Goal: Check status: Check status

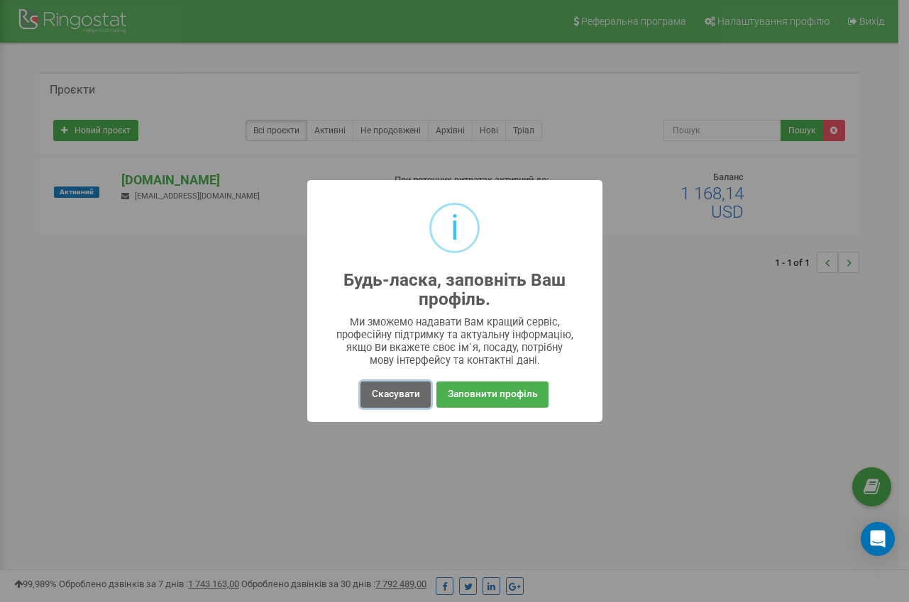
click at [412, 400] on button "Скасувати" at bounding box center [395, 395] width 70 height 26
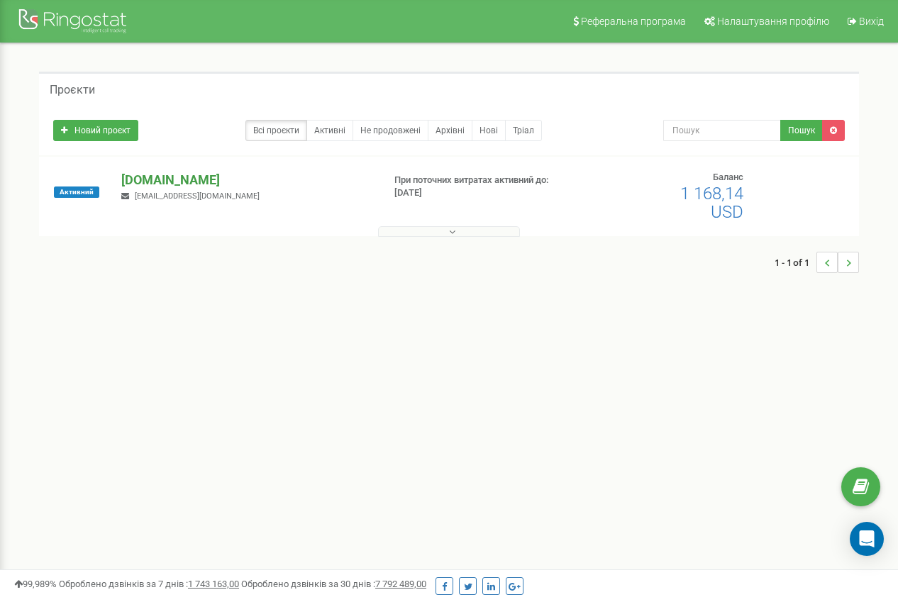
click at [179, 178] on p "[DOMAIN_NAME]" at bounding box center [246, 180] width 250 height 18
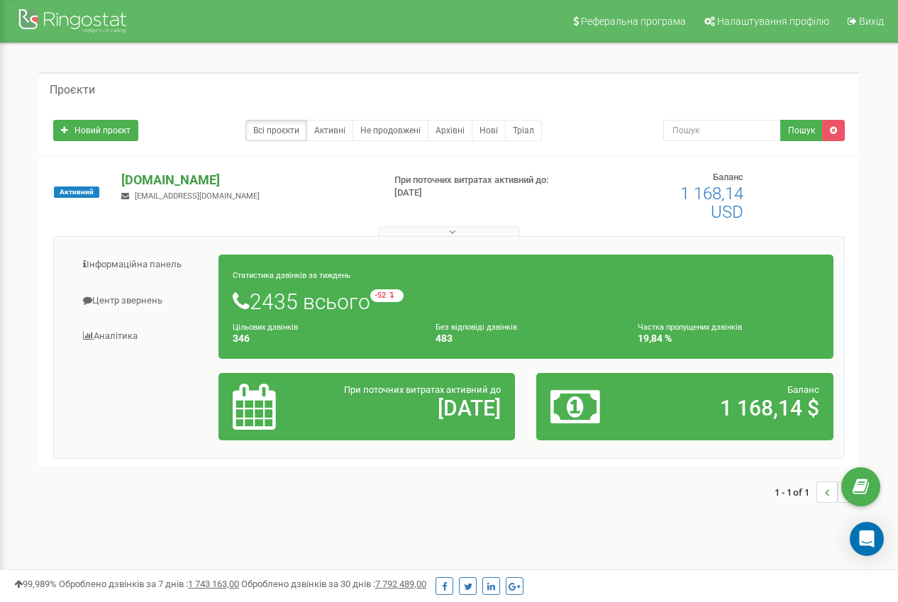
click at [168, 177] on p "[DOMAIN_NAME]" at bounding box center [246, 180] width 250 height 18
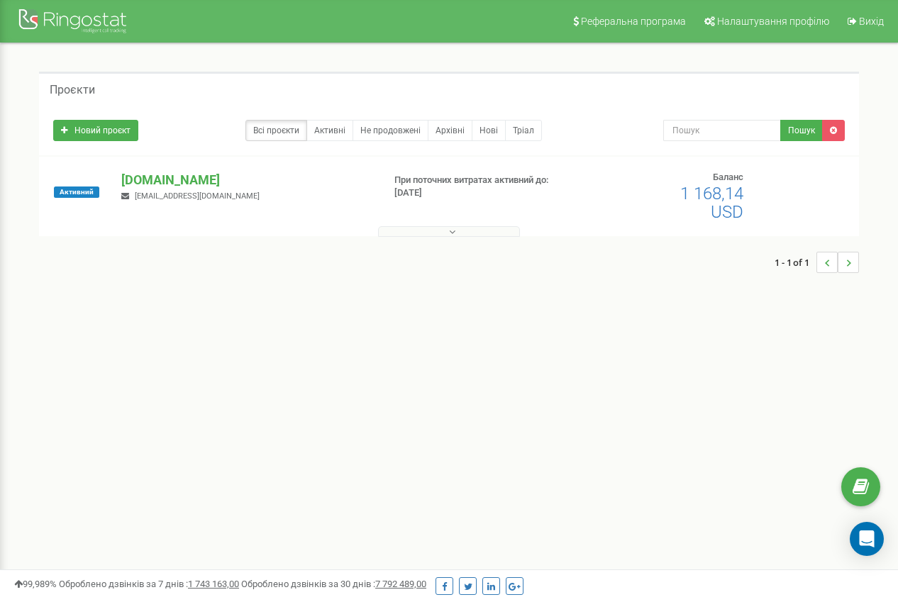
click at [101, 172] on div "Активний" at bounding box center [77, 192] width 68 height 43
click at [129, 184] on p "[DOMAIN_NAME]" at bounding box center [246, 180] width 250 height 18
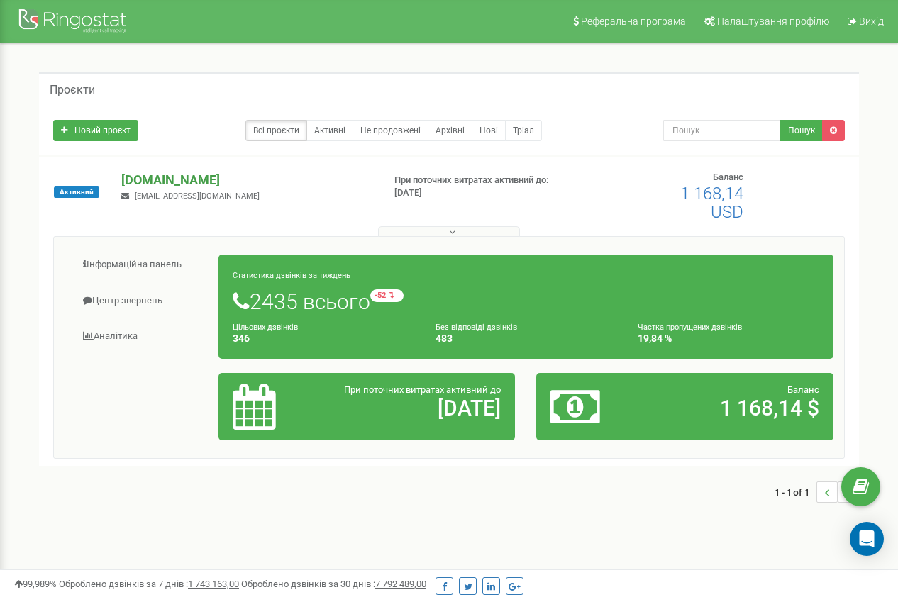
click at [185, 182] on p "[DOMAIN_NAME]" at bounding box center [246, 180] width 250 height 18
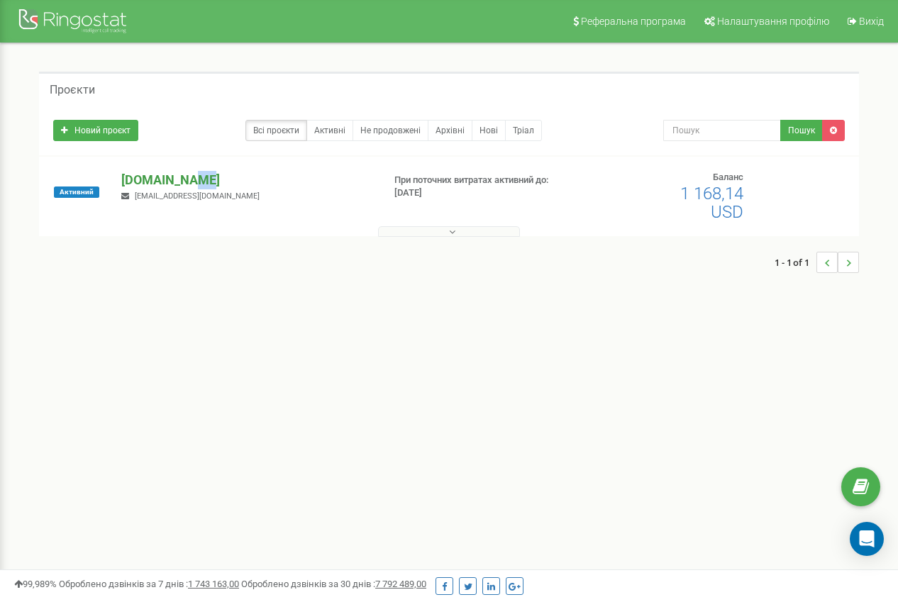
click at [185, 182] on p "[DOMAIN_NAME]" at bounding box center [246, 180] width 250 height 18
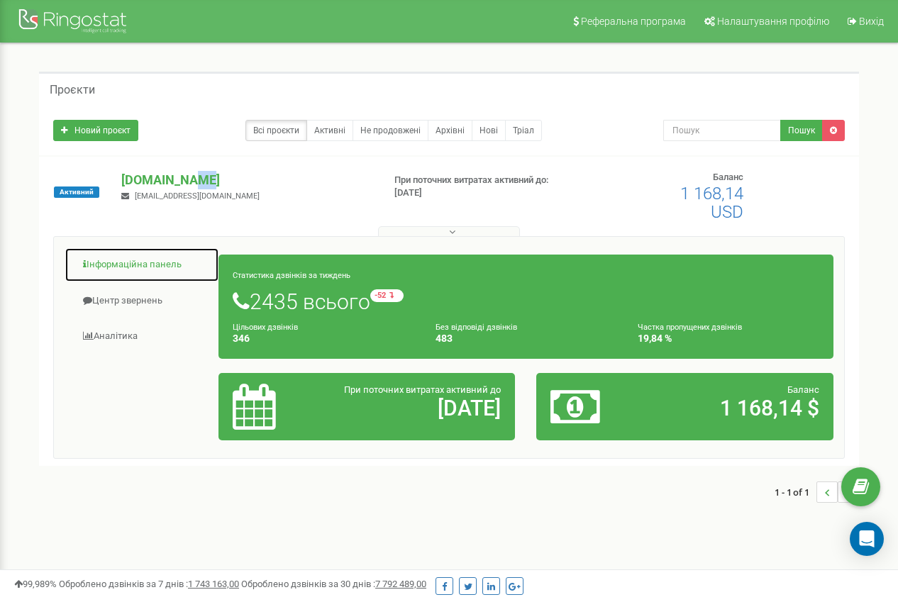
click at [132, 270] on link "Інформаційна панель" at bounding box center [142, 265] width 155 height 35
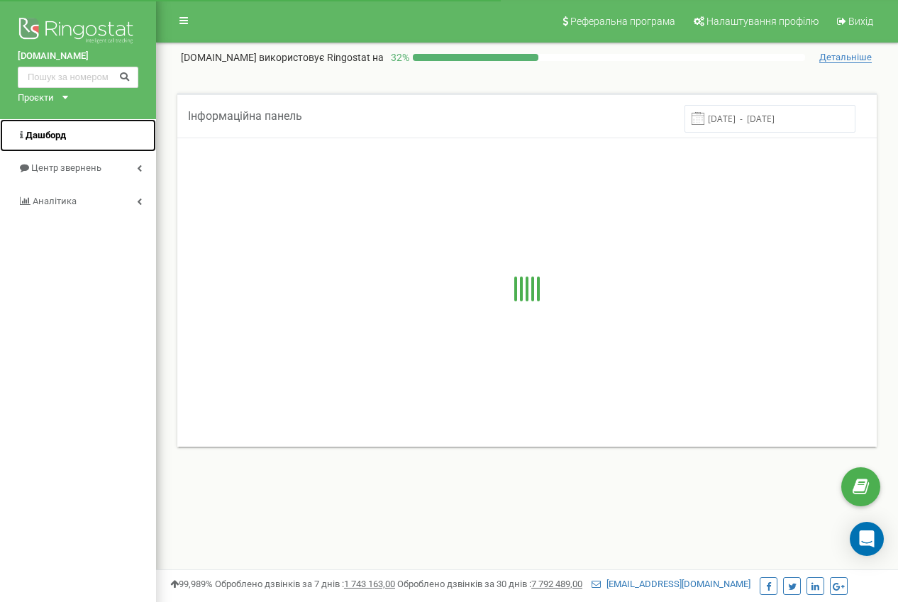
click at [51, 133] on span "Дашборд" at bounding box center [46, 135] width 40 height 11
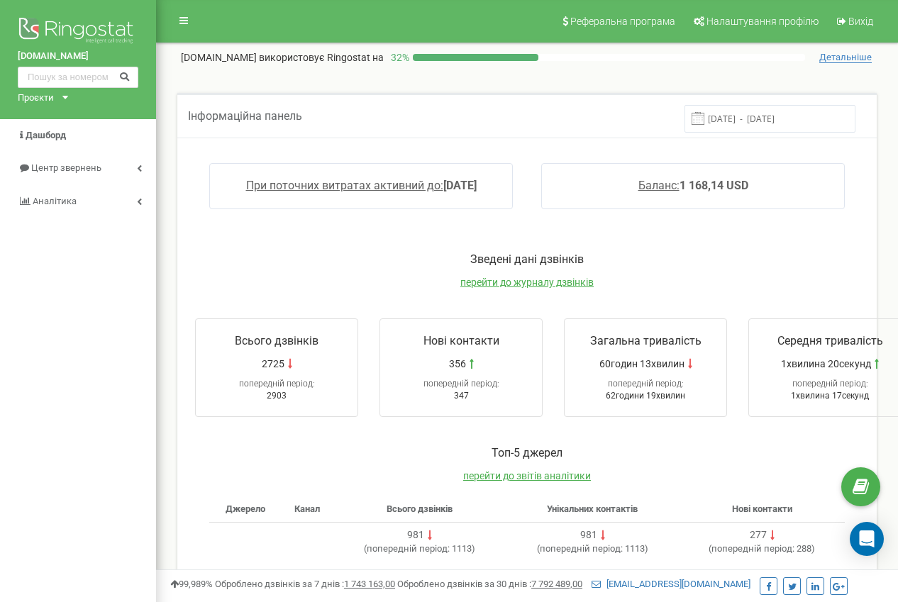
click at [749, 109] on input "[DATE] - [DATE]" at bounding box center [769, 119] width 171 height 28
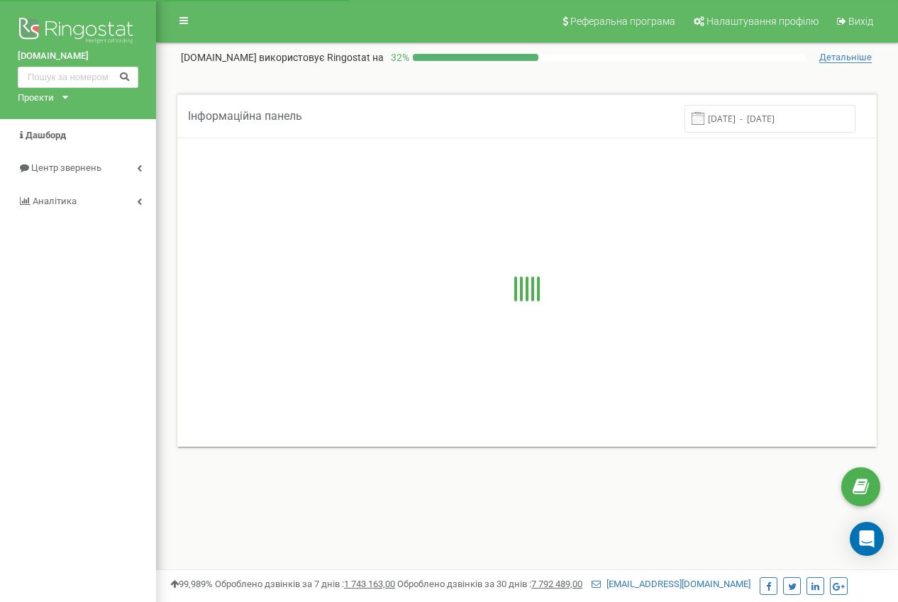
click at [795, 128] on input "13.09.2025 - 20.09.2025" at bounding box center [769, 119] width 171 height 28
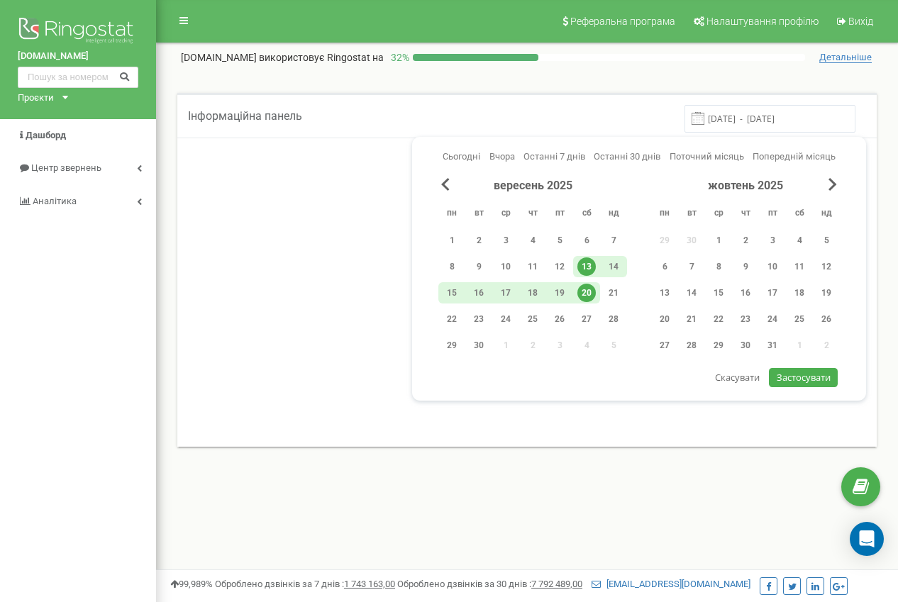
click at [584, 292] on div "20" at bounding box center [586, 293] width 18 height 18
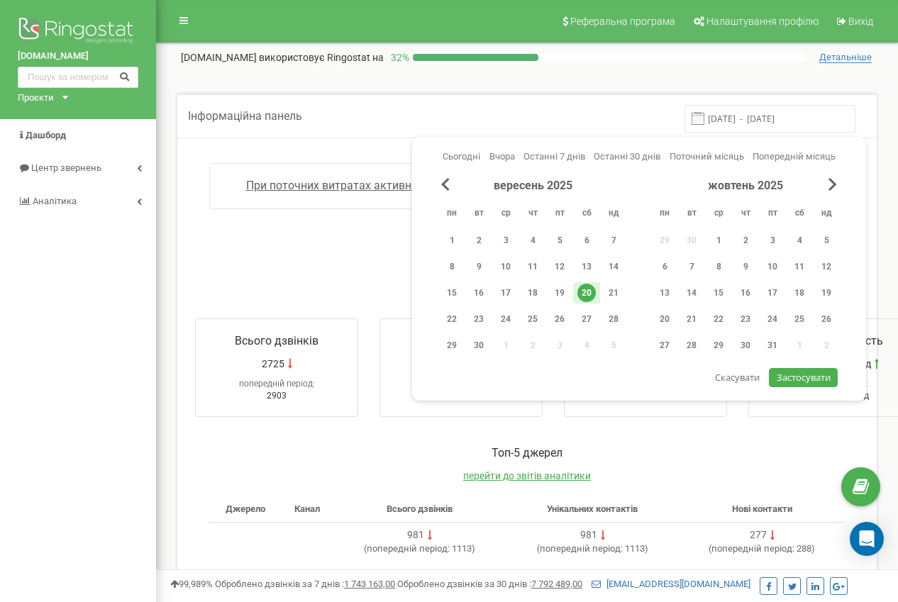
click at [802, 378] on span "Застосувати" at bounding box center [804, 377] width 54 height 13
type input "20.09.2025 - 20.09.2025"
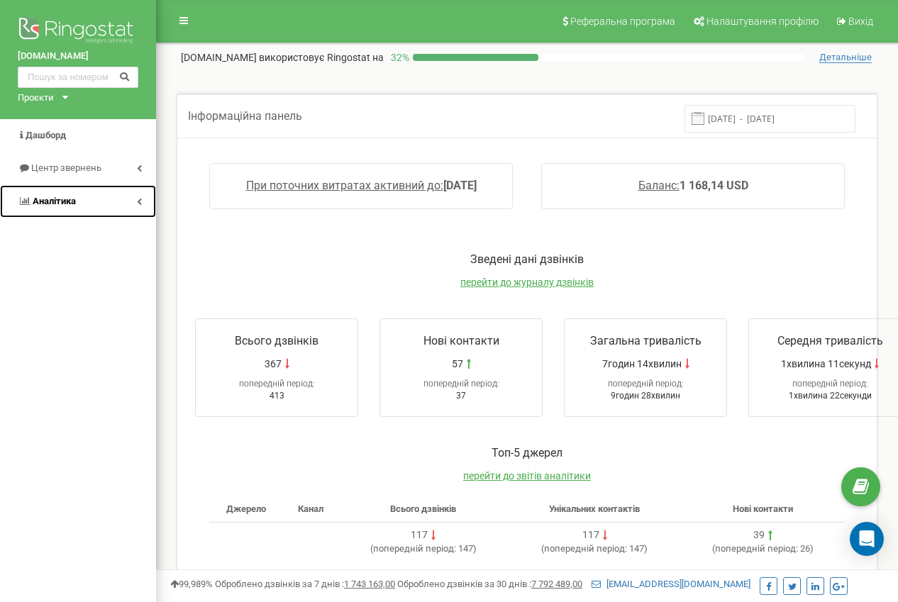
click at [63, 203] on span "Аналiтика" at bounding box center [54, 201] width 43 height 11
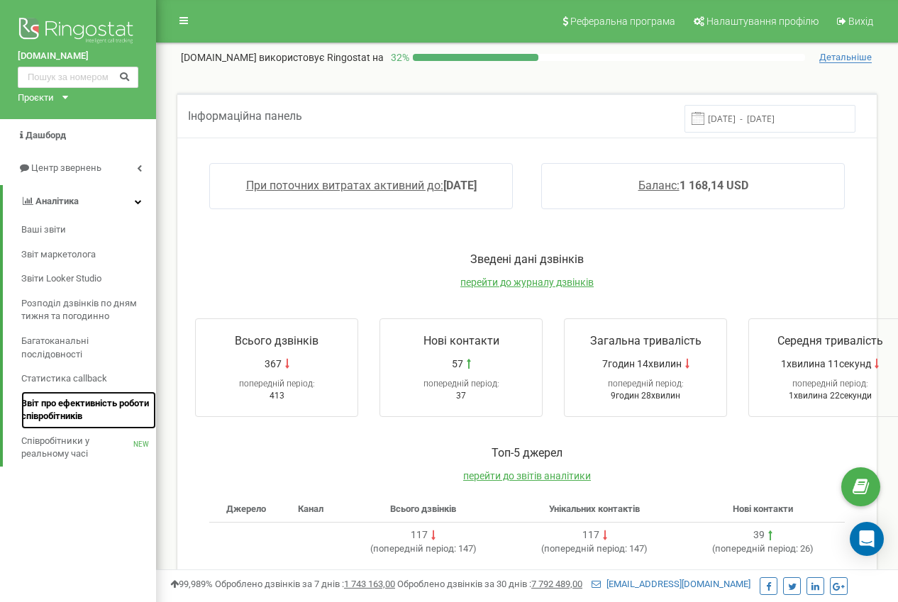
click at [96, 408] on span "Звіт про ефективність роботи співробітників" at bounding box center [85, 410] width 128 height 26
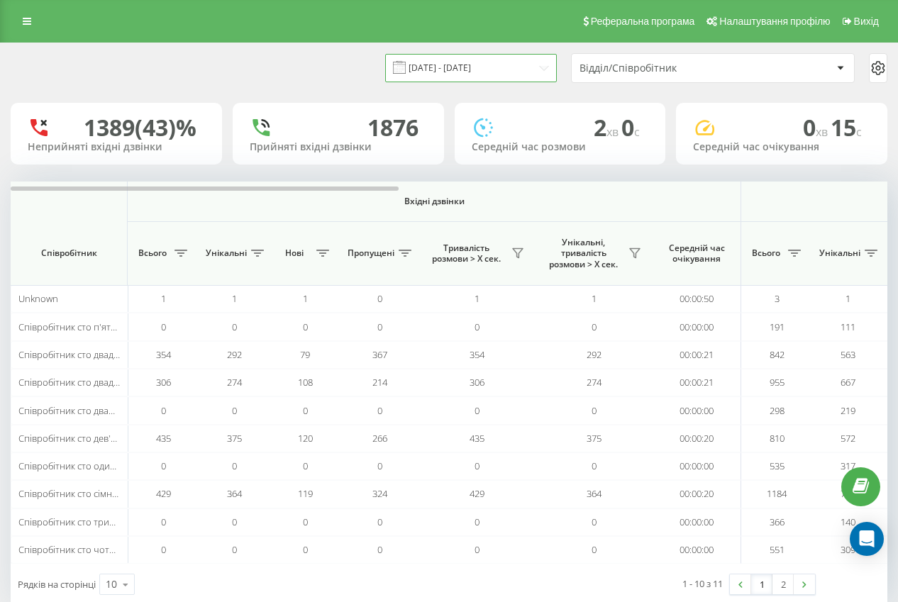
click at [509, 76] on input "[DATE] - [DATE]" at bounding box center [471, 68] width 172 height 28
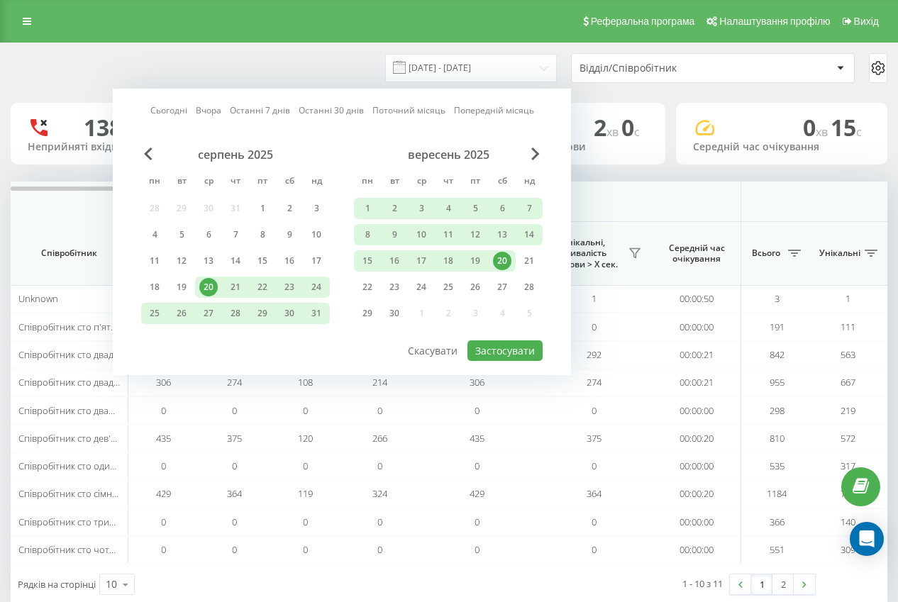
click at [500, 265] on div "20" at bounding box center [502, 261] width 18 height 18
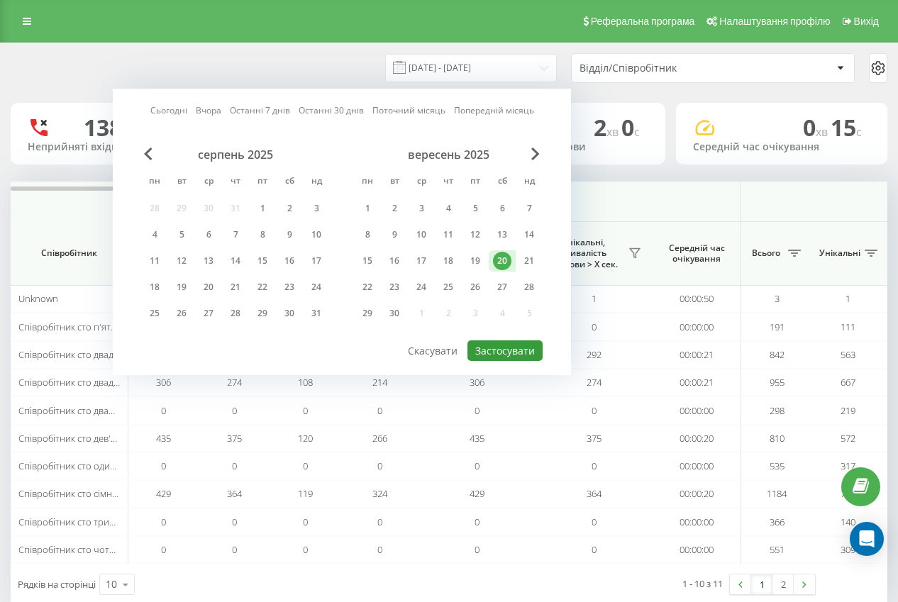
click at [504, 357] on button "Застосувати" at bounding box center [504, 350] width 75 height 21
type input "[DATE] - [DATE]"
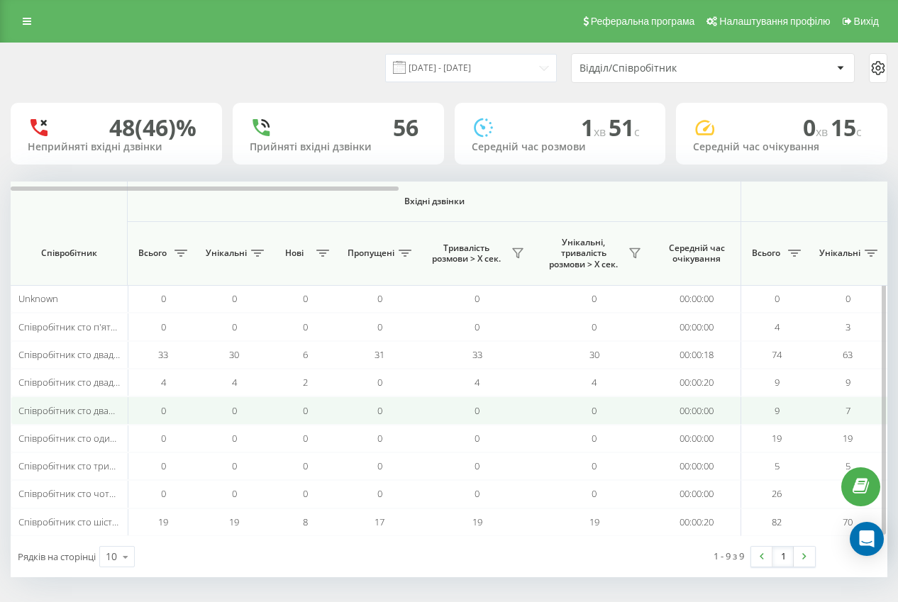
scroll to position [4, 0]
